Goal: Information Seeking & Learning: Learn about a topic

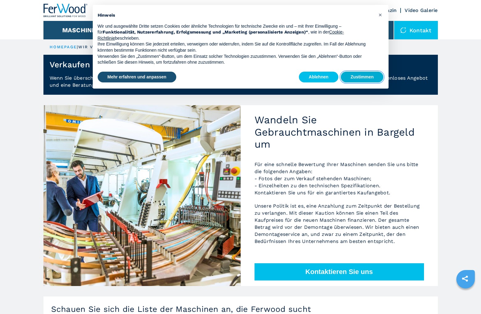
click at [353, 79] on button "Zustimmen" at bounding box center [362, 77] width 43 height 11
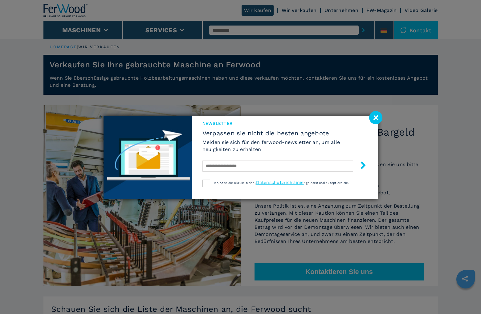
click at [374, 118] on image at bounding box center [375, 117] width 13 height 13
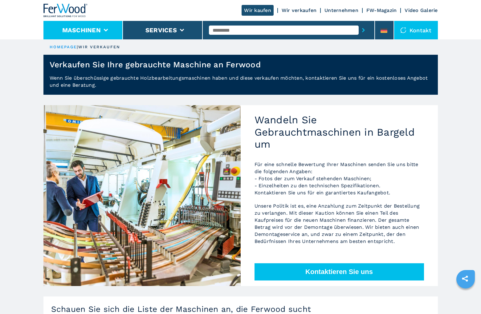
click at [102, 27] on li "Maschinen" at bounding box center [83, 30] width 80 height 18
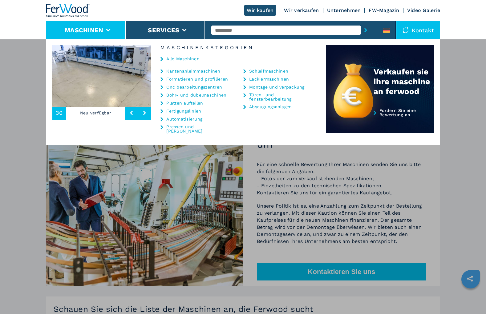
click at [260, 95] on link "Türen- und fensterbearbeitung" at bounding box center [280, 97] width 62 height 9
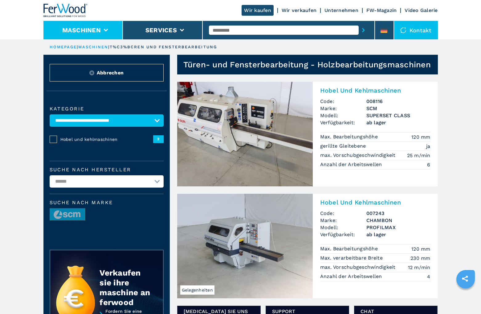
click at [103, 27] on li "Maschinen" at bounding box center [83, 30] width 80 height 18
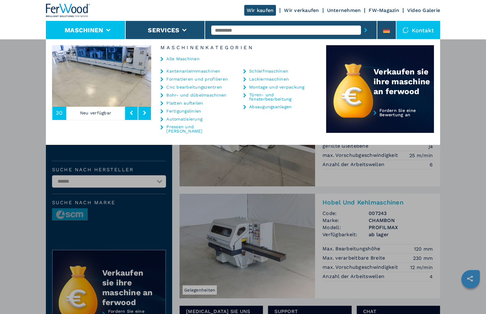
click at [180, 87] on link "Cnc bearbeitungszentren" at bounding box center [194, 87] width 56 height 4
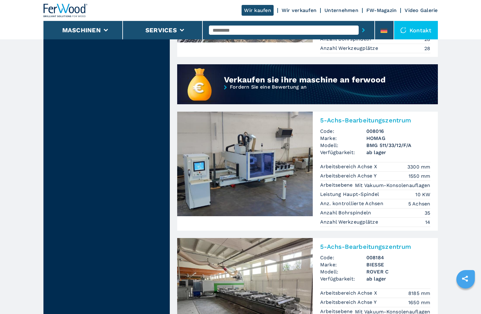
scroll to position [502, 0]
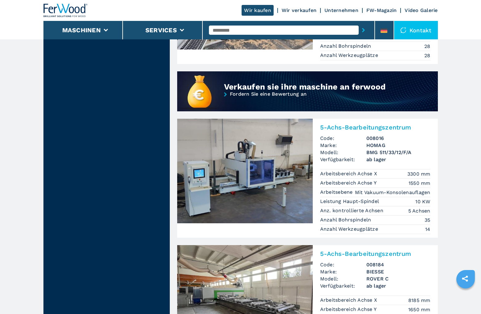
click at [264, 177] on img at bounding box center [244, 171] width 135 height 105
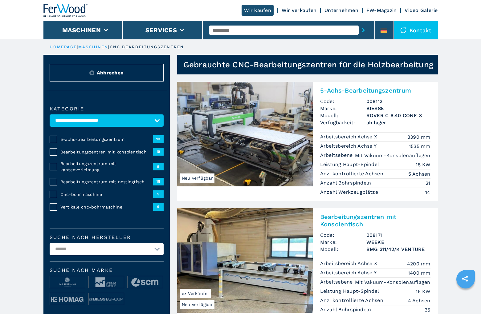
click at [260, 137] on img at bounding box center [244, 134] width 135 height 105
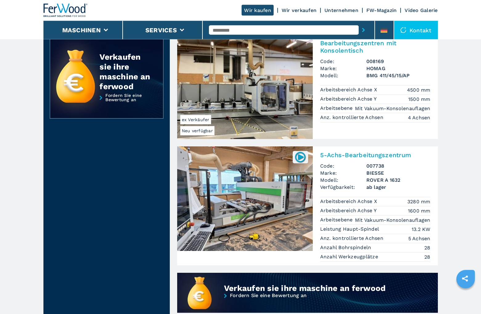
scroll to position [377, 0]
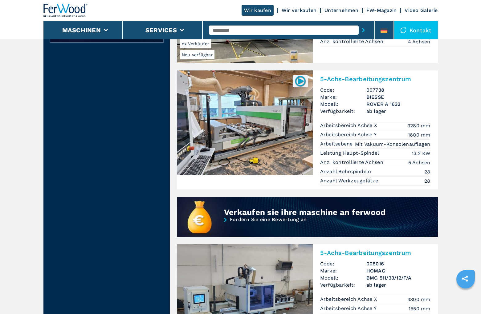
click at [272, 123] on img at bounding box center [244, 123] width 135 height 105
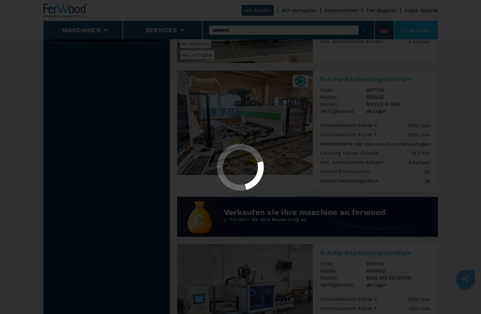
scroll to position [0, 0]
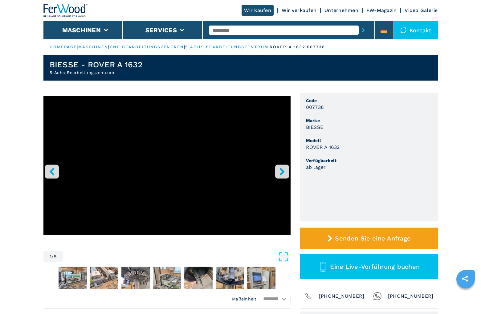
click at [283, 171] on icon "right-button" at bounding box center [281, 172] width 5 height 8
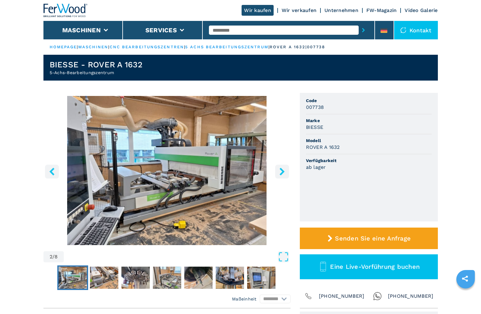
click at [283, 171] on icon "right-button" at bounding box center [281, 172] width 5 height 8
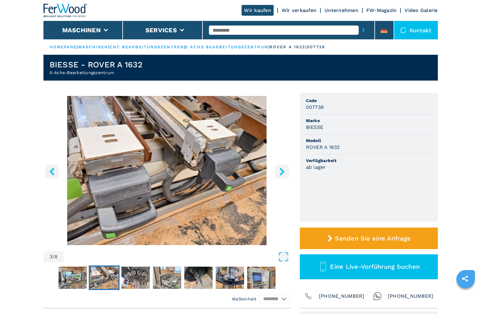
click at [283, 171] on icon "right-button" at bounding box center [281, 172] width 5 height 8
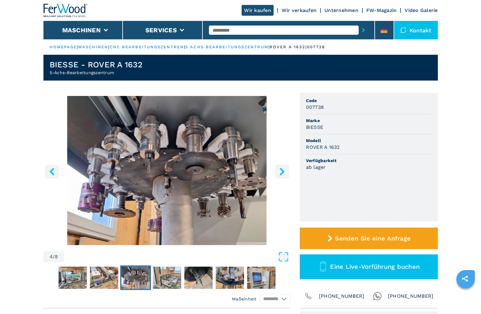
click at [283, 171] on icon "right-button" at bounding box center [281, 172] width 5 height 8
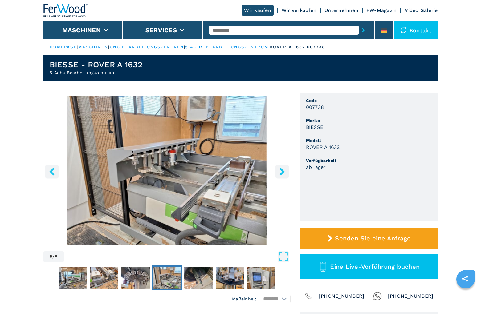
click at [283, 171] on icon "right-button" at bounding box center [281, 172] width 5 height 8
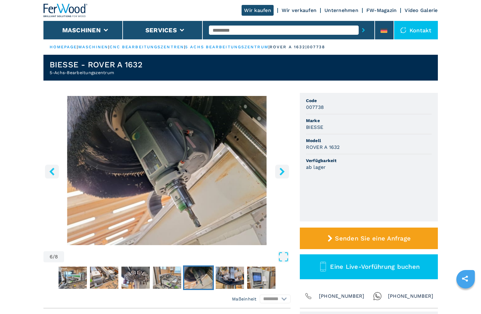
click at [283, 171] on icon "right-button" at bounding box center [281, 172] width 5 height 8
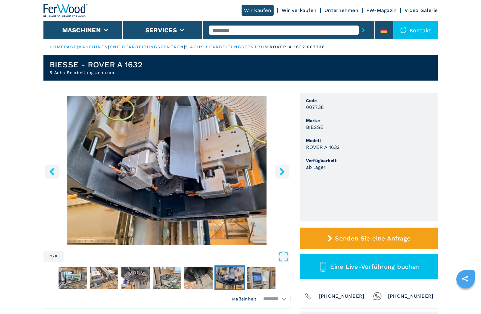
click at [283, 171] on icon "right-button" at bounding box center [281, 172] width 5 height 8
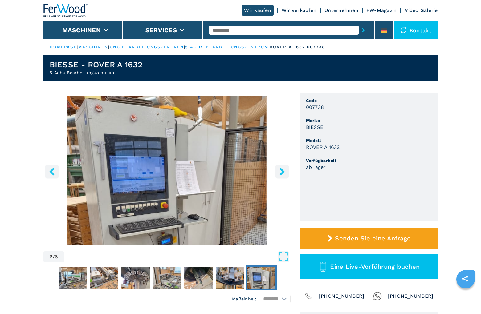
click at [283, 171] on icon "right-button" at bounding box center [281, 172] width 5 height 8
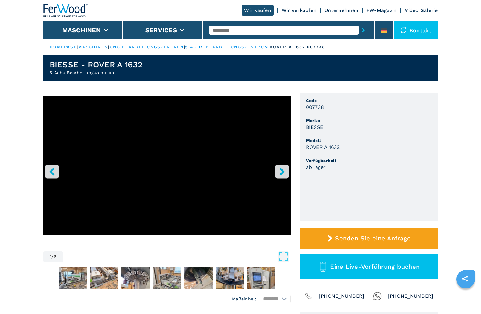
click at [283, 171] on icon "right-button" at bounding box center [281, 172] width 5 height 8
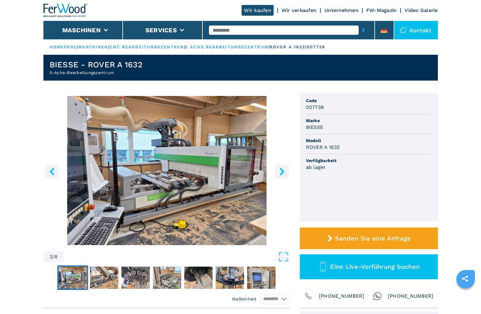
click at [283, 171] on icon "right-button" at bounding box center [281, 172] width 5 height 8
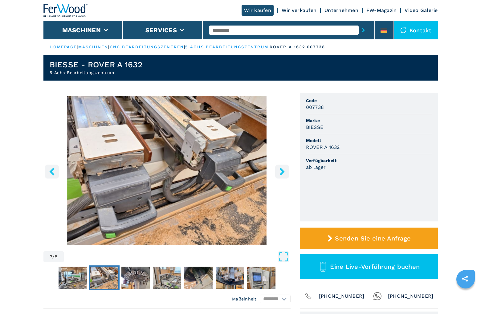
click at [283, 171] on icon "right-button" at bounding box center [281, 172] width 5 height 8
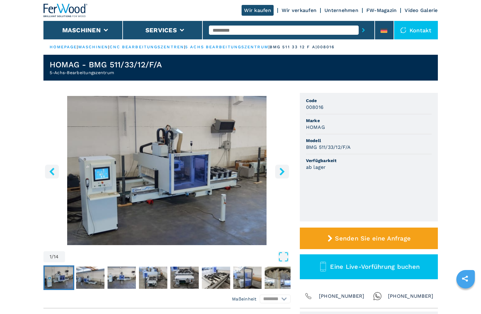
scroll to position [31, 0]
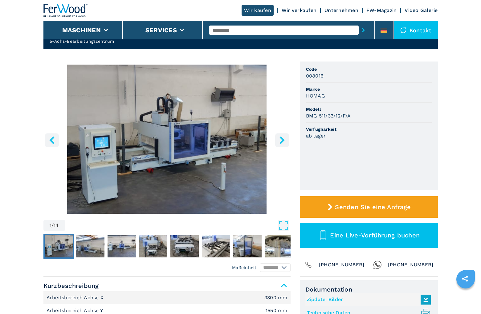
click at [281, 139] on icon "right-button" at bounding box center [281, 140] width 5 height 8
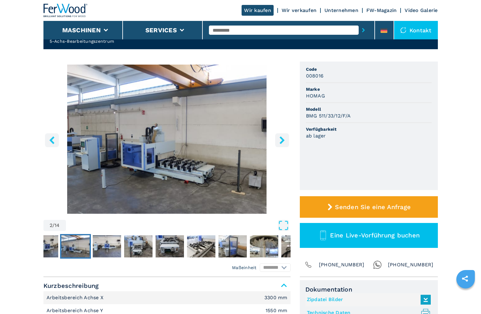
click at [281, 139] on icon "right-button" at bounding box center [281, 140] width 5 height 8
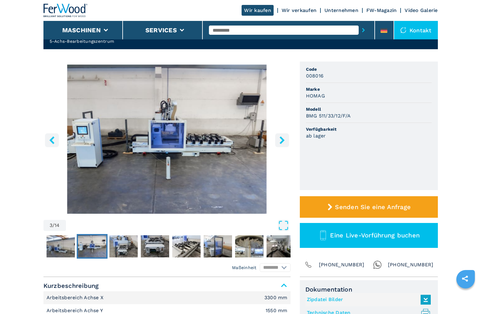
click at [281, 139] on icon "right-button" at bounding box center [281, 140] width 5 height 8
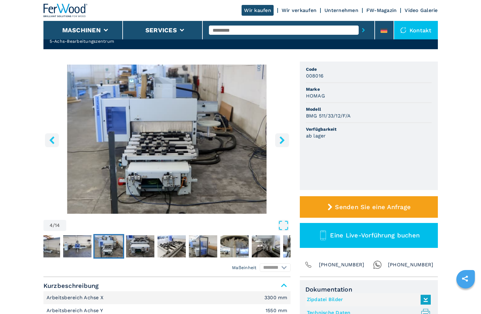
click at [281, 139] on icon "right-button" at bounding box center [281, 140] width 5 height 8
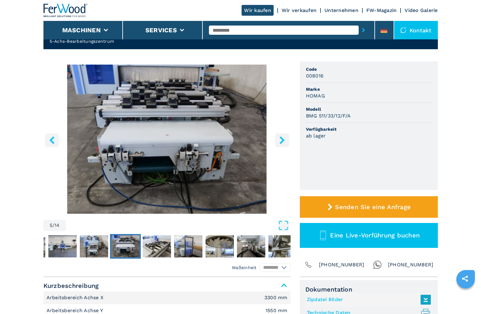
click at [281, 139] on icon "right-button" at bounding box center [281, 140] width 5 height 8
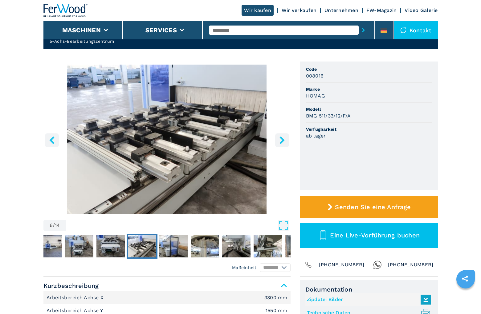
click at [281, 139] on icon "right-button" at bounding box center [281, 140] width 5 height 8
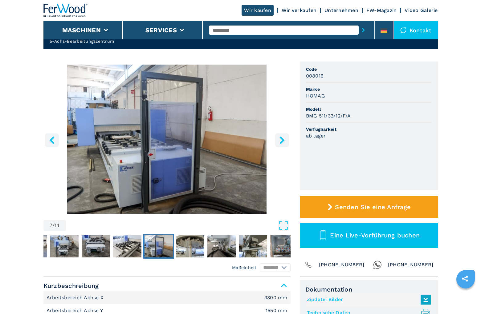
click at [281, 138] on icon "right-button" at bounding box center [281, 140] width 5 height 8
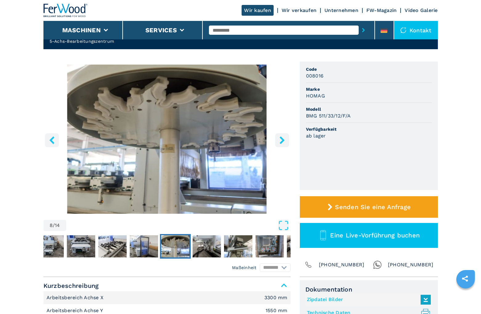
click at [281, 138] on icon "right-button" at bounding box center [281, 140] width 5 height 8
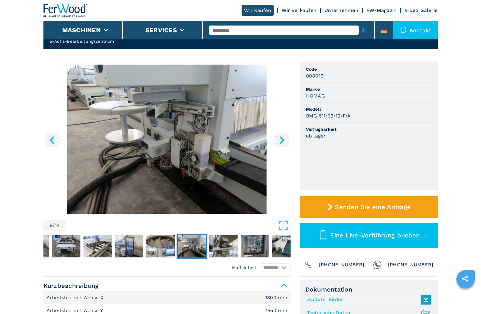
click at [281, 138] on icon "right-button" at bounding box center [281, 140] width 5 height 8
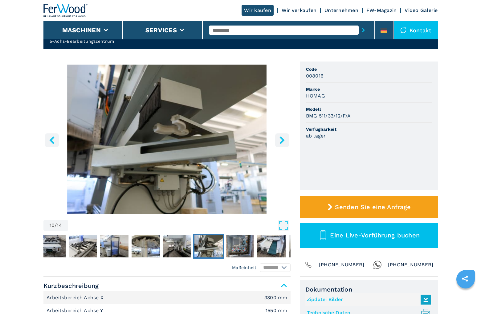
click at [281, 138] on icon "right-button" at bounding box center [281, 140] width 5 height 8
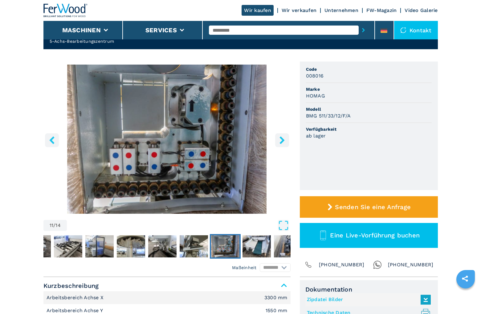
click at [281, 138] on icon "right-button" at bounding box center [281, 140] width 5 height 8
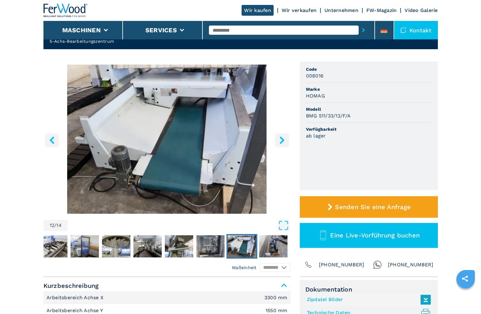
click at [281, 138] on icon "right-button" at bounding box center [281, 140] width 5 height 8
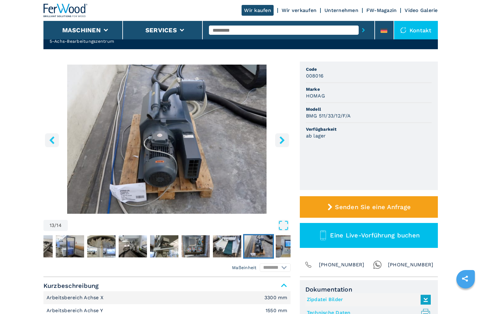
click at [281, 138] on icon "right-button" at bounding box center [281, 140] width 5 height 8
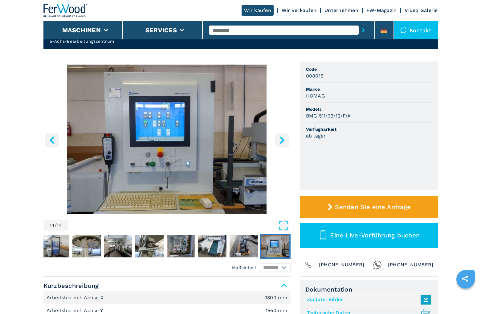
click at [281, 138] on icon "right-button" at bounding box center [281, 140] width 5 height 8
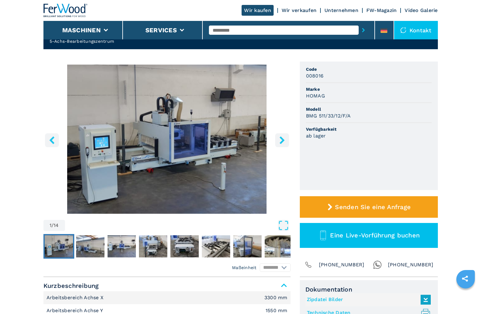
click at [281, 138] on icon "right-button" at bounding box center [281, 140] width 5 height 8
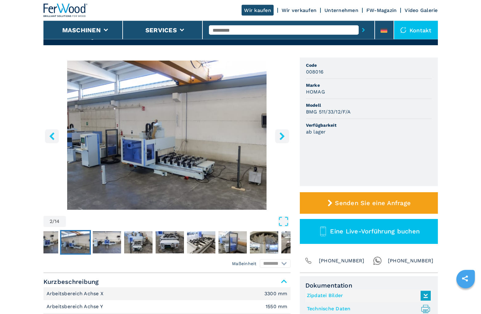
scroll to position [0, 0]
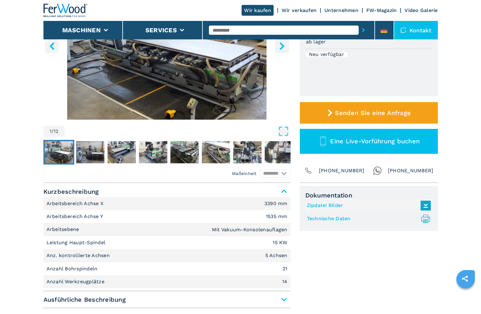
scroll to position [63, 0]
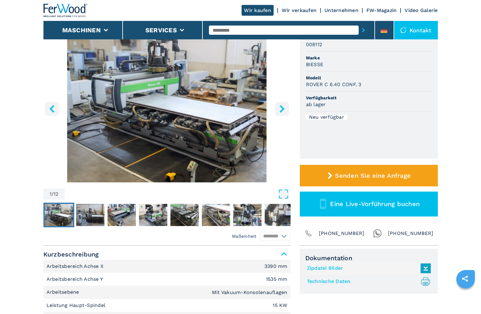
click at [284, 112] on icon "right-button" at bounding box center [282, 109] width 8 height 8
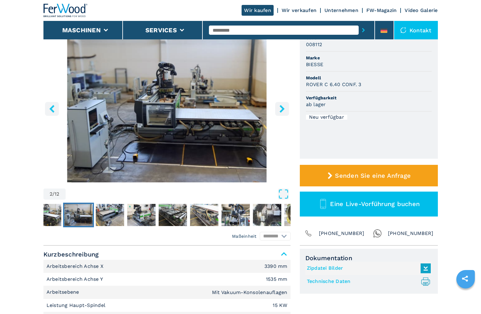
click at [285, 111] on icon "right-button" at bounding box center [282, 109] width 8 height 8
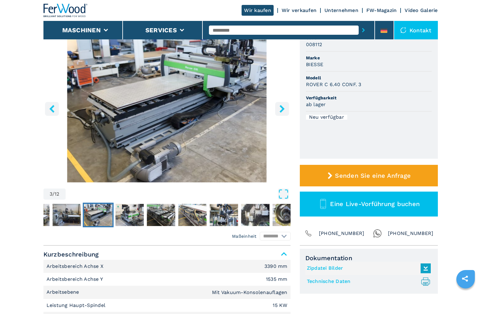
click at [285, 111] on icon "right-button" at bounding box center [282, 109] width 8 height 8
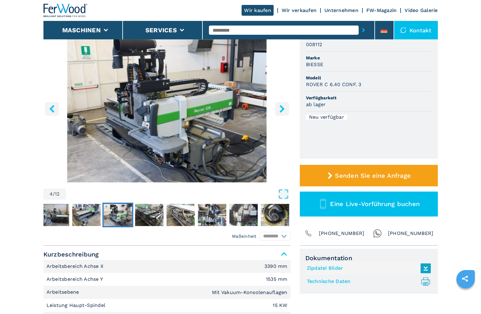
click at [285, 111] on icon "right-button" at bounding box center [282, 109] width 8 height 8
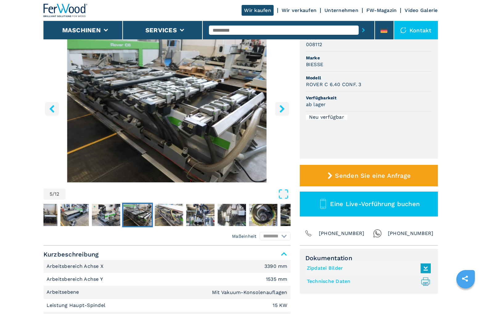
click at [285, 111] on icon "right-button" at bounding box center [282, 109] width 8 height 8
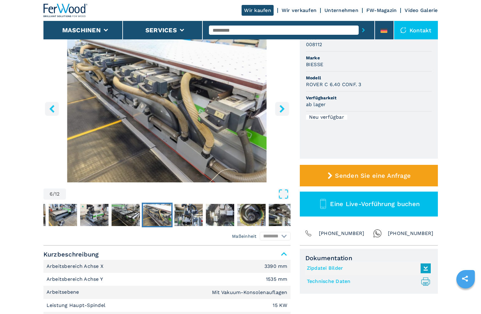
click at [282, 110] on icon "right-button" at bounding box center [281, 109] width 5 height 8
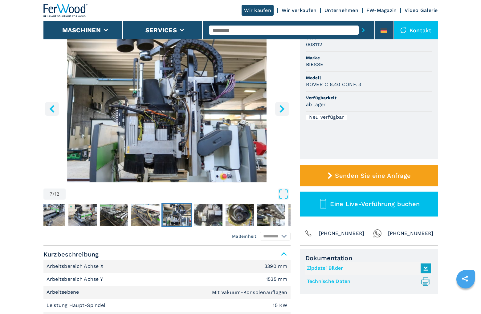
click at [282, 110] on icon "right-button" at bounding box center [281, 109] width 5 height 8
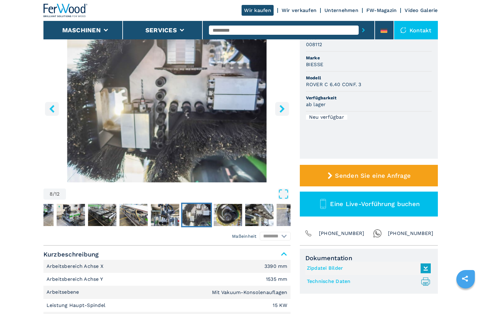
click at [282, 110] on icon "right-button" at bounding box center [281, 109] width 5 height 8
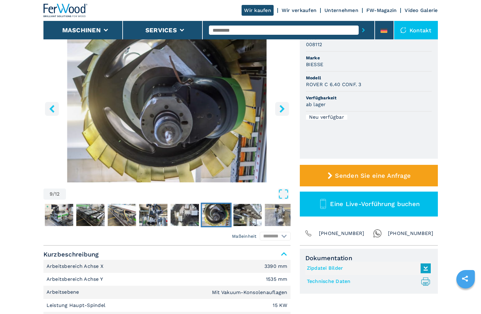
click at [282, 110] on icon "right-button" at bounding box center [281, 109] width 5 height 8
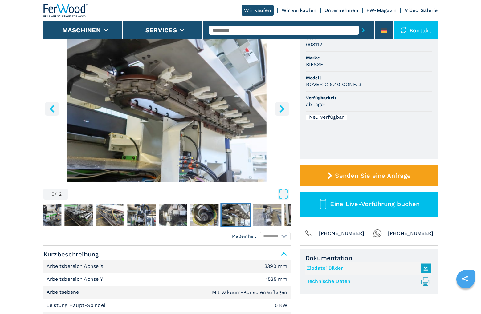
click at [282, 110] on icon "right-button" at bounding box center [281, 109] width 5 height 8
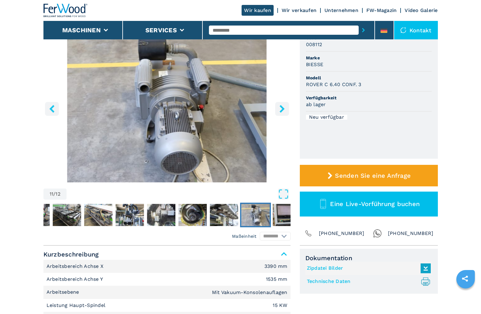
click at [282, 110] on icon "right-button" at bounding box center [281, 109] width 5 height 8
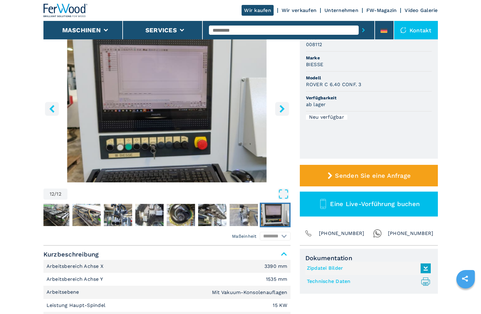
click at [282, 110] on icon "right-button" at bounding box center [281, 109] width 5 height 8
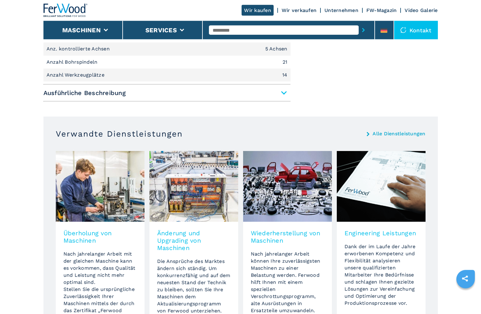
scroll to position [314, 0]
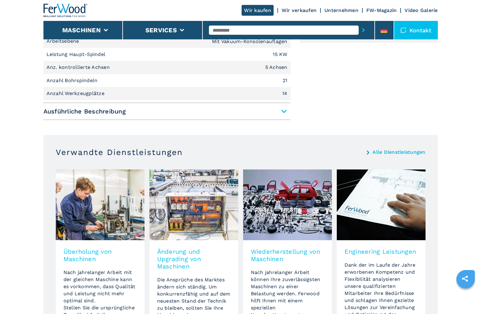
click at [283, 110] on span "Ausführliche Beschreibung" at bounding box center [166, 111] width 247 height 11
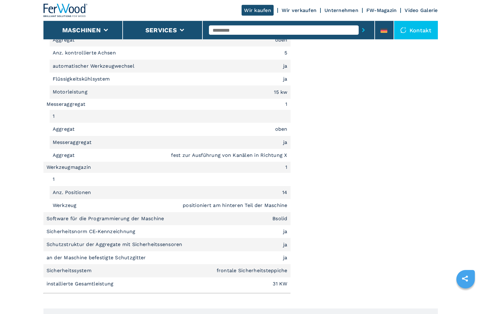
scroll to position [691, 0]
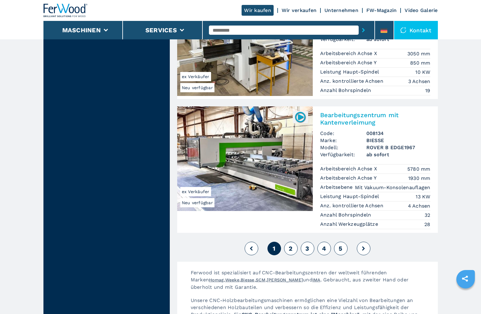
scroll to position [1256, 0]
